Goal: Ask a question: Seek information or help from site administrators or community

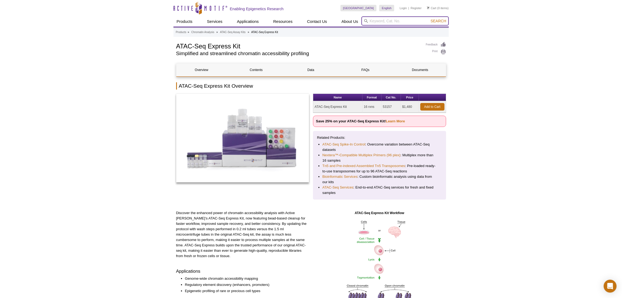
click at [404, 24] on input "search" at bounding box center [404, 20] width 87 height 9
paste input "Hi! I have a question about the TransAM MYC assay (Catalog Nos. 43396 & 43896).…"
drag, startPoint x: 370, startPoint y: 20, endPoint x: 481, endPoint y: 37, distance: 112.6
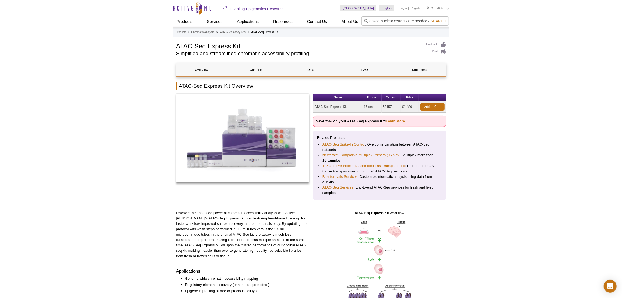
scroll to position [0, 0]
click at [394, 23] on input "Hi! I have a question about the TransAM MYC assay (Catalog Nos. 43396 & 43896).…" at bounding box center [404, 20] width 87 height 9
paste input "Hi! I have a question about the TransAM MYC assay (Catalog Nos. 43396 & 43896).…"
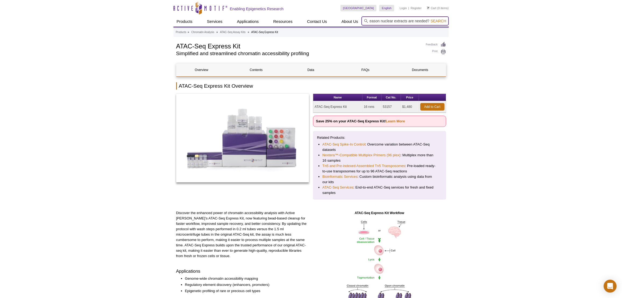
scroll to position [0, 528]
type input "Hi! I have a question about the TransAM MYC assay (Catalog Nos. 43396 & 43896).…"
click at [428, 22] on form "Hi! I have a question about the TransAM MYC assay (Catalog Nos. 43396 & 43896).…" at bounding box center [404, 20] width 87 height 9
click at [421, 20] on input "Hi! I have a question about the TransAM MYC assay (Catalog Nos. 43396 & 43896).…" at bounding box center [404, 20] width 87 height 9
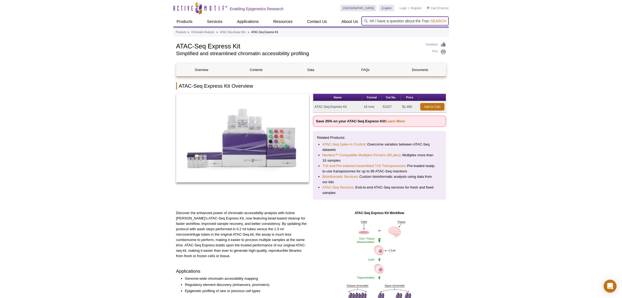
click at [421, 20] on input "Hi! I have a question about the TransAM MYC assay (Catalog Nos. 43396 & 43896).…" at bounding box center [404, 20] width 87 height 9
click at [403, 21] on input "search" at bounding box center [404, 20] width 87 height 9
paste input "Hi! I have a question about the TransAM MYC assay (Catalog Nos. 43396 & 43896).…"
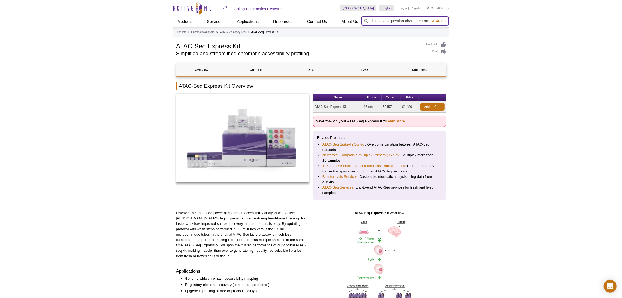
scroll to position [0, 234]
type input "Hi! I have a question about the TransAM MYC assay (Catalog Nos. 43396 & 43896).…"
click at [386, 23] on input "Hi! I have a question about the TransAM MYC assay (Catalog Nos. 43396 & 43896).…" at bounding box center [404, 20] width 87 height 9
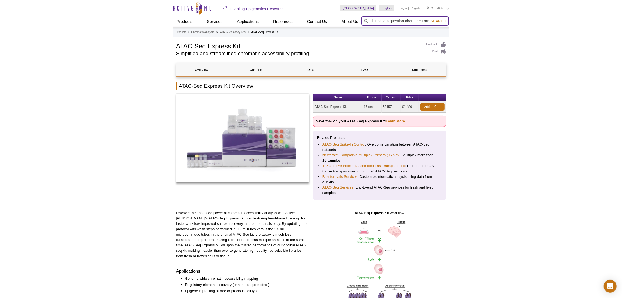
click at [386, 23] on input "Hi! I have a question about the TransAM MYC assay (Catalog Nos. 43396 & 43896).…" at bounding box center [404, 20] width 87 height 9
type input "43396"
click at [429, 19] on button "Search" at bounding box center [438, 21] width 19 height 5
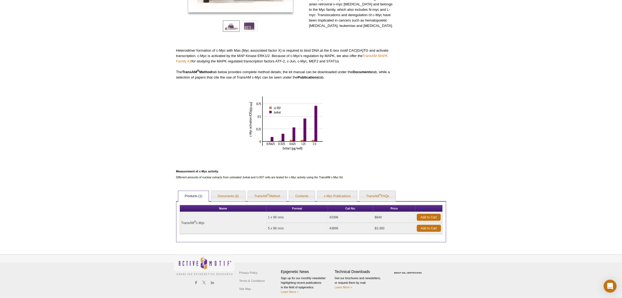
scroll to position [122, 0]
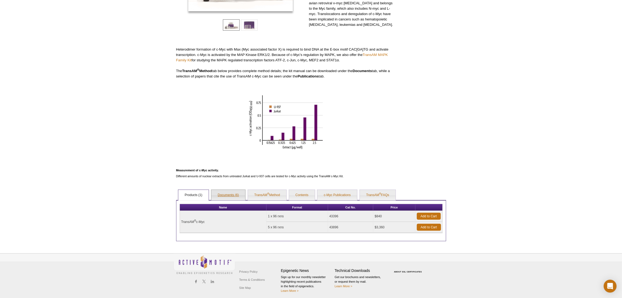
click at [230, 194] on link "Documents (6)" at bounding box center [228, 195] width 34 height 11
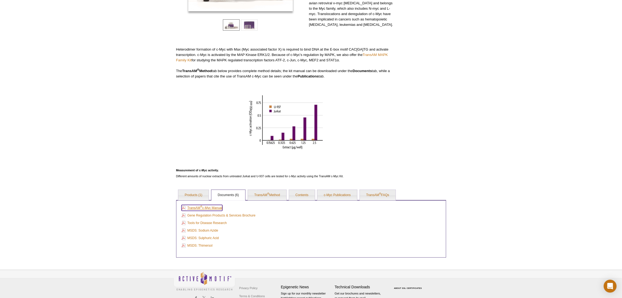
click at [214, 208] on link "TransAM ® c-Myc Manual" at bounding box center [201, 208] width 41 height 6
